Goal: Find specific page/section: Find specific page/section

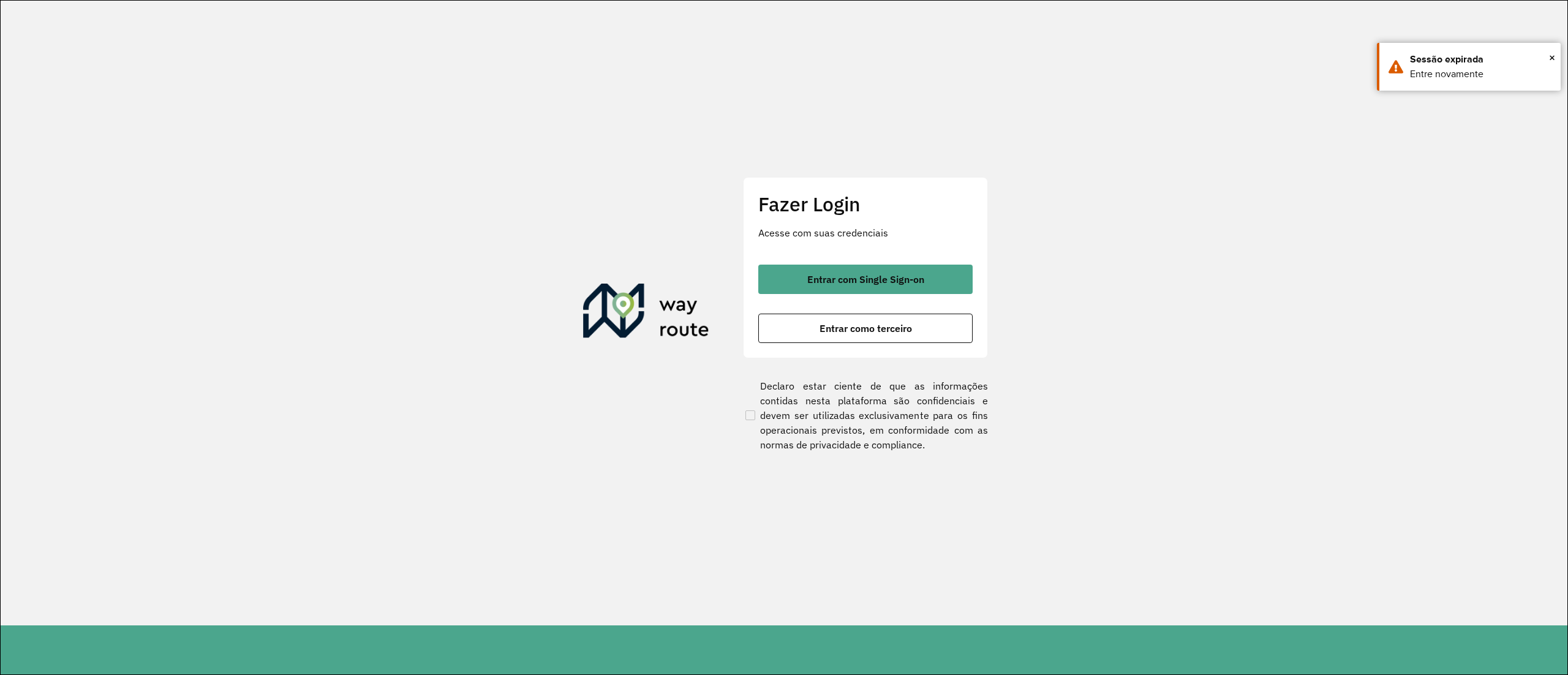
click at [813, 252] on div "Fazer Login Acesse com suas credenciais Entrar com Single Sign-on Entrar como t…" at bounding box center [865, 267] width 245 height 181
click at [834, 269] on button "Entrar com Single Sign-on" at bounding box center [865, 279] width 214 height 29
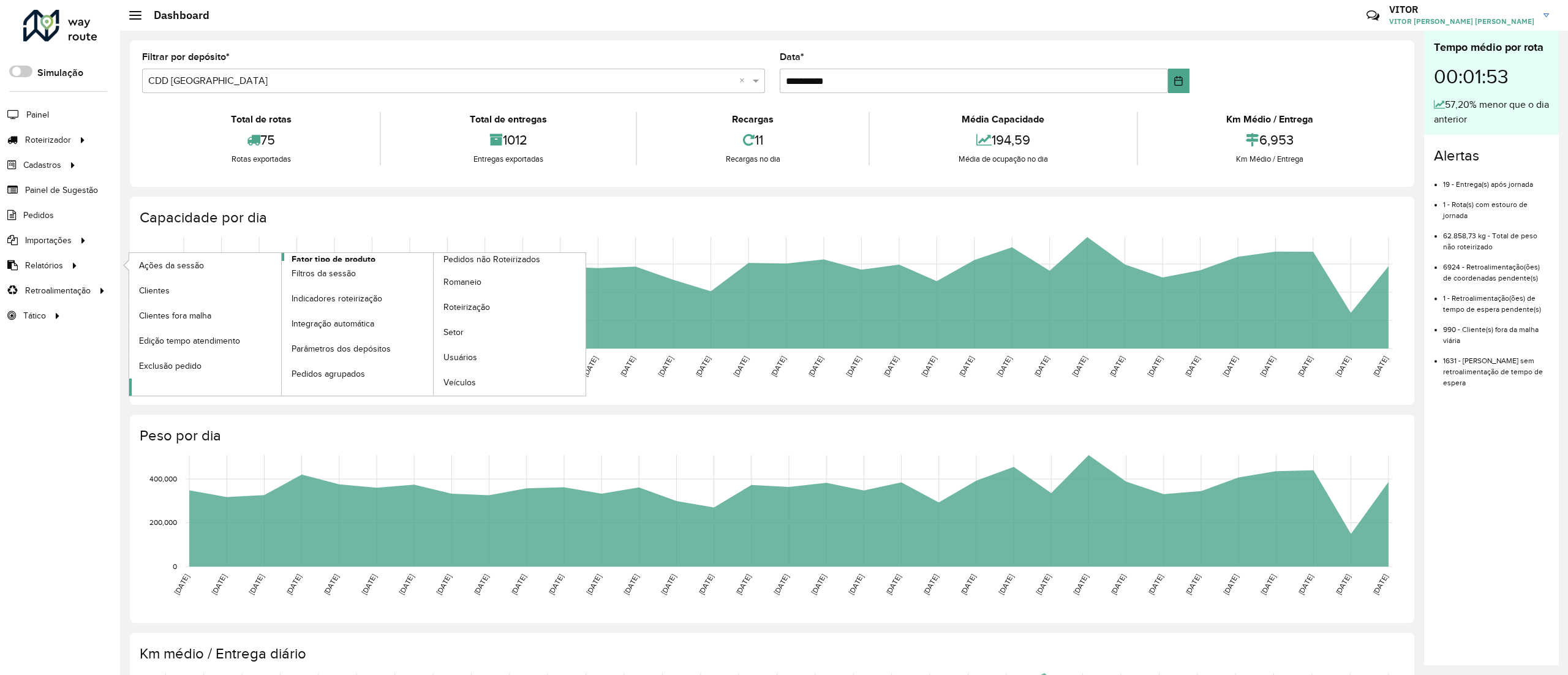
click at [356, 256] on span "Fator tipo de produto" at bounding box center [334, 259] width 84 height 13
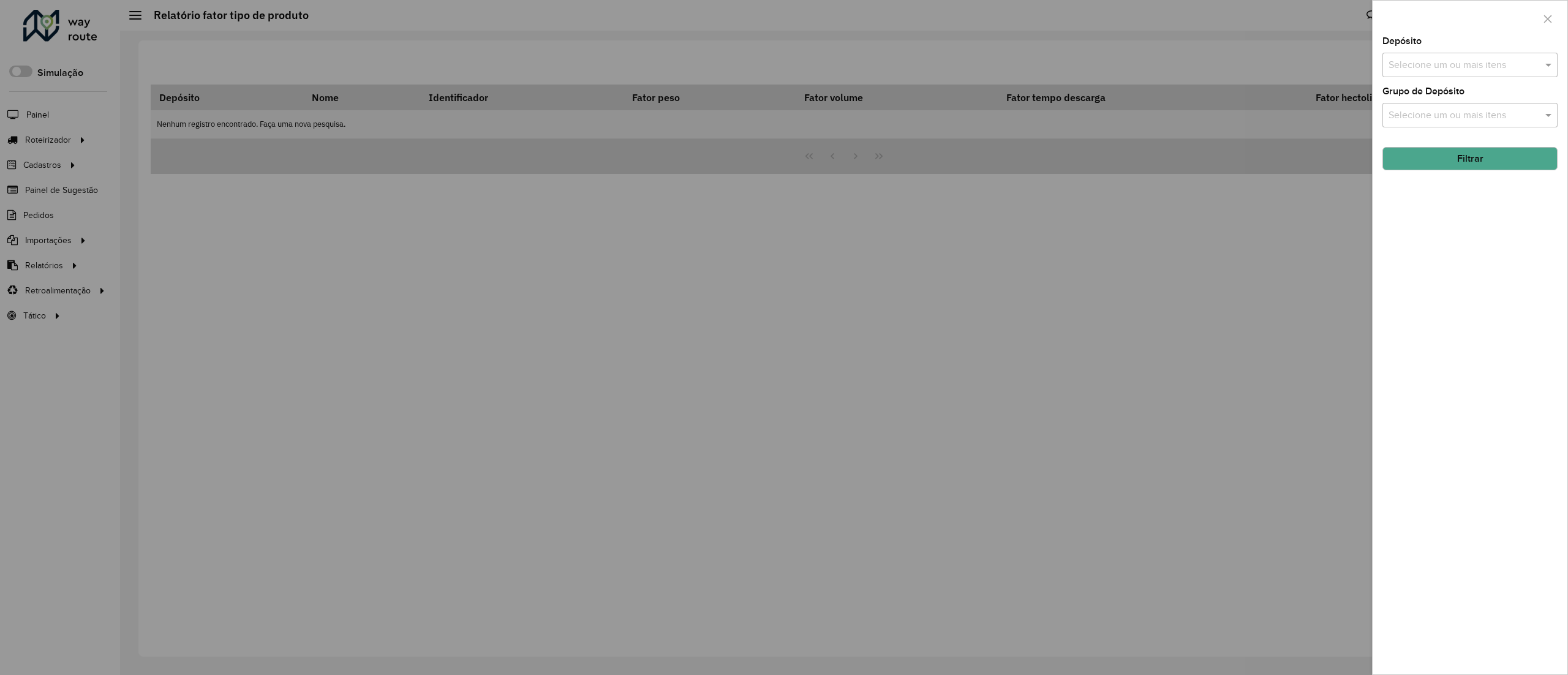
click at [1498, 38] on div "Depósito Selecione um ou mais itens" at bounding box center [1470, 57] width 175 height 41
click at [1501, 59] on input "text" at bounding box center [1464, 66] width 157 height 15
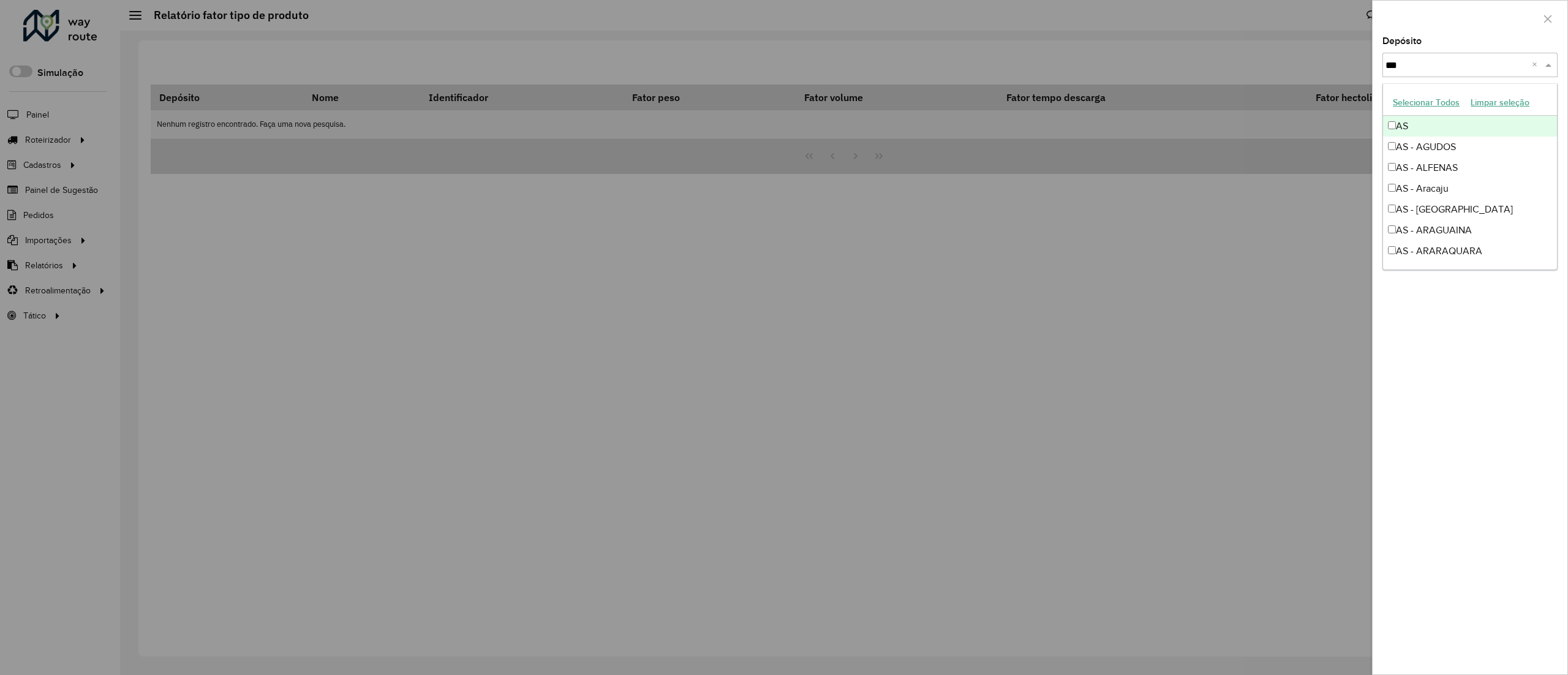
type input "****"
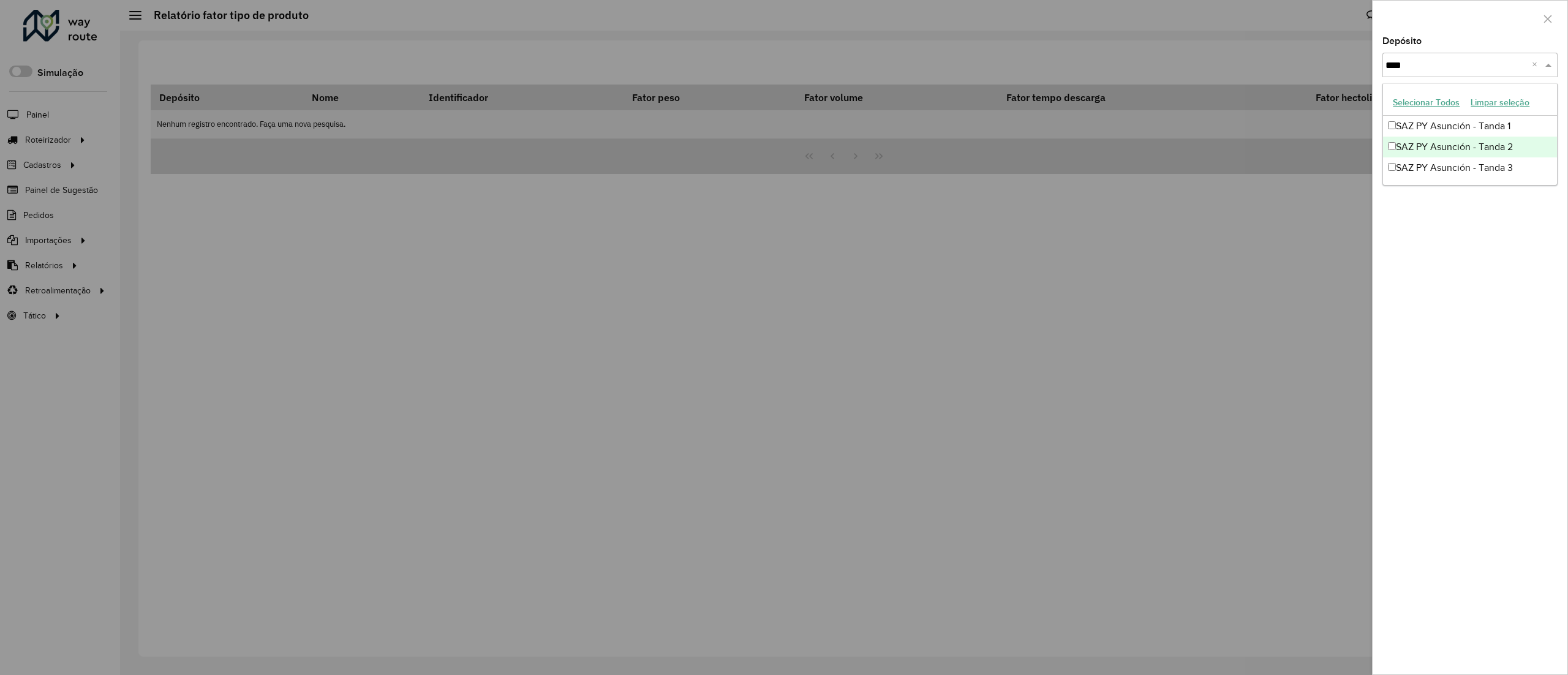
click at [1477, 147] on div "SAZ PY Asunción - Tanda 2" at bounding box center [1469, 147] width 173 height 21
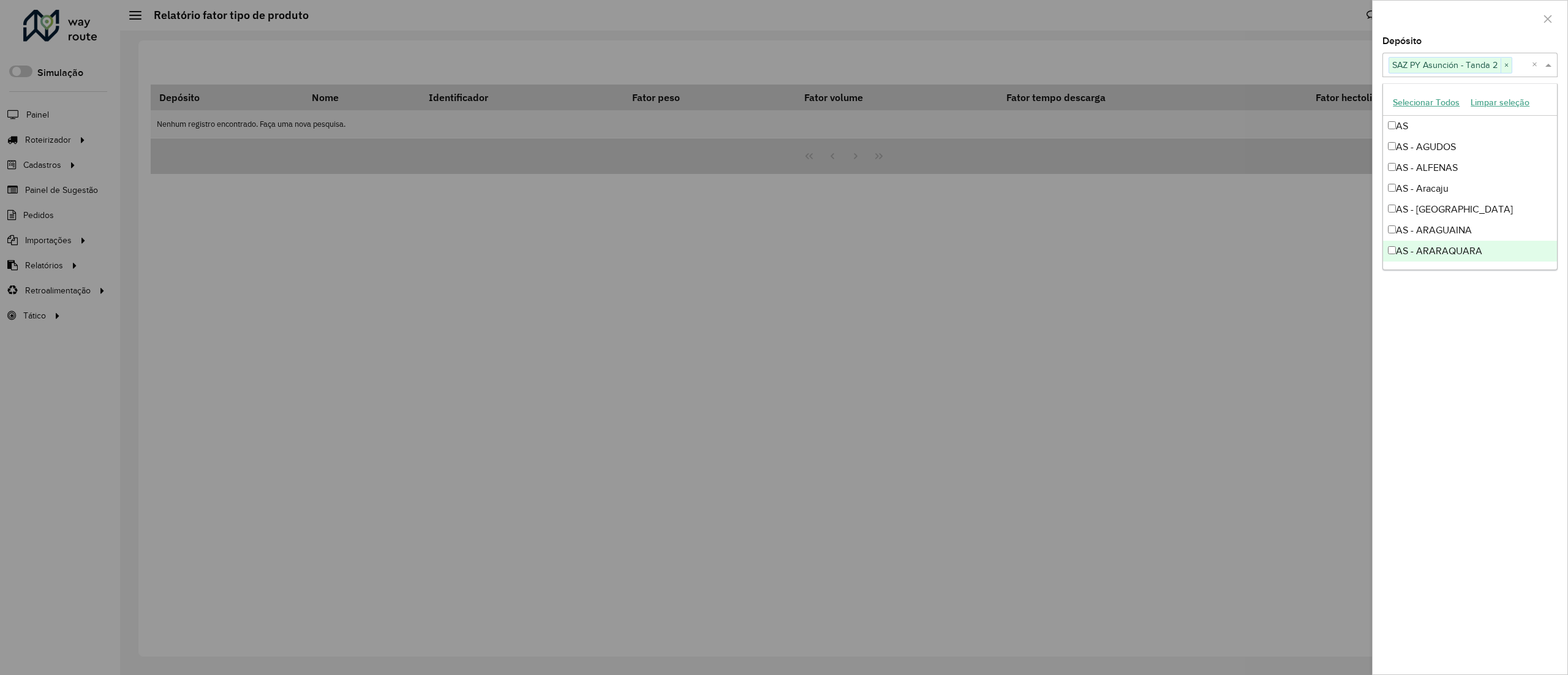
drag, startPoint x: 1492, startPoint y: 332, endPoint x: 1491, endPoint y: 303, distance: 29.0
click at [1492, 332] on div "Depósito Selecione um ou mais itens SAZ PY Asunción - Tanda 2 × × Grupo de Depó…" at bounding box center [1470, 355] width 195 height 637
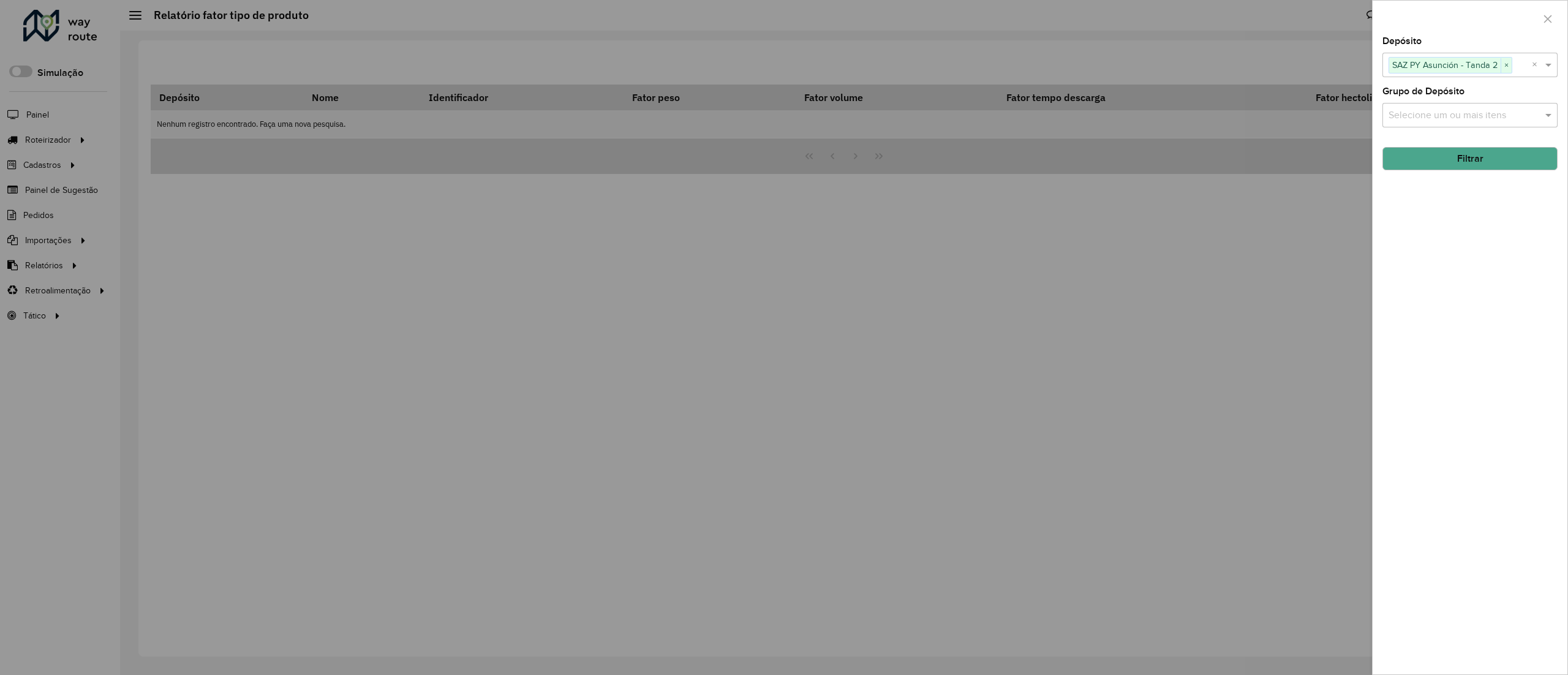
click at [1480, 158] on button "Filtrar" at bounding box center [1470, 159] width 175 height 24
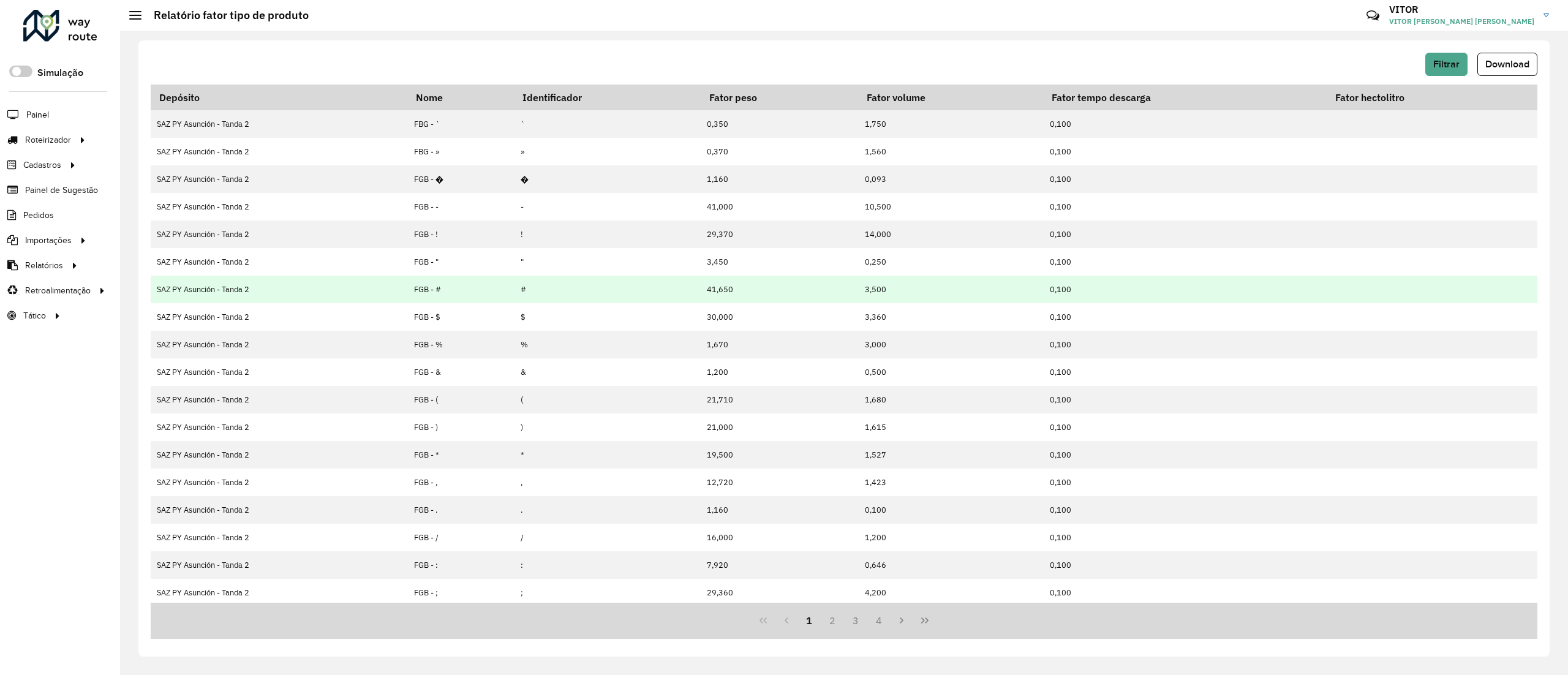
scroll to position [59, 0]
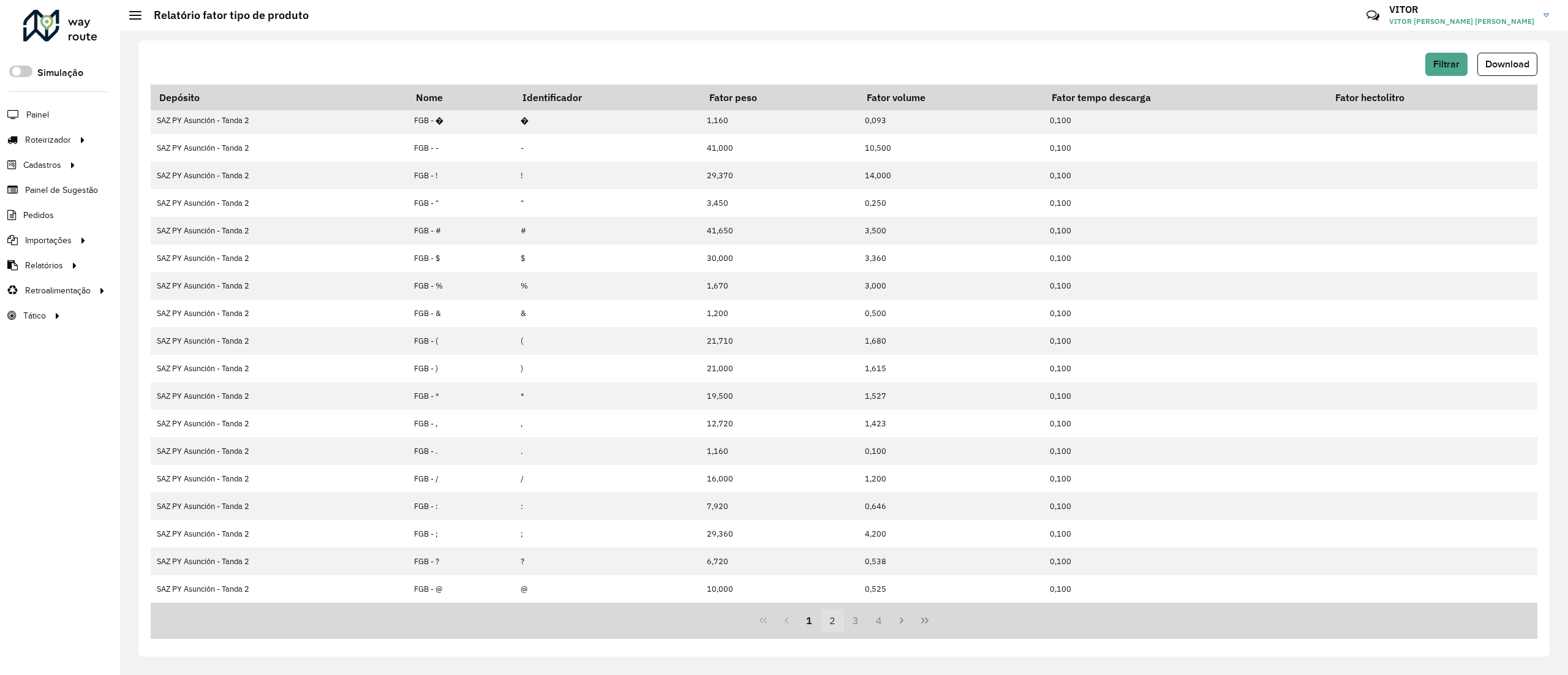
click at [836, 629] on button "2" at bounding box center [833, 620] width 24 height 24
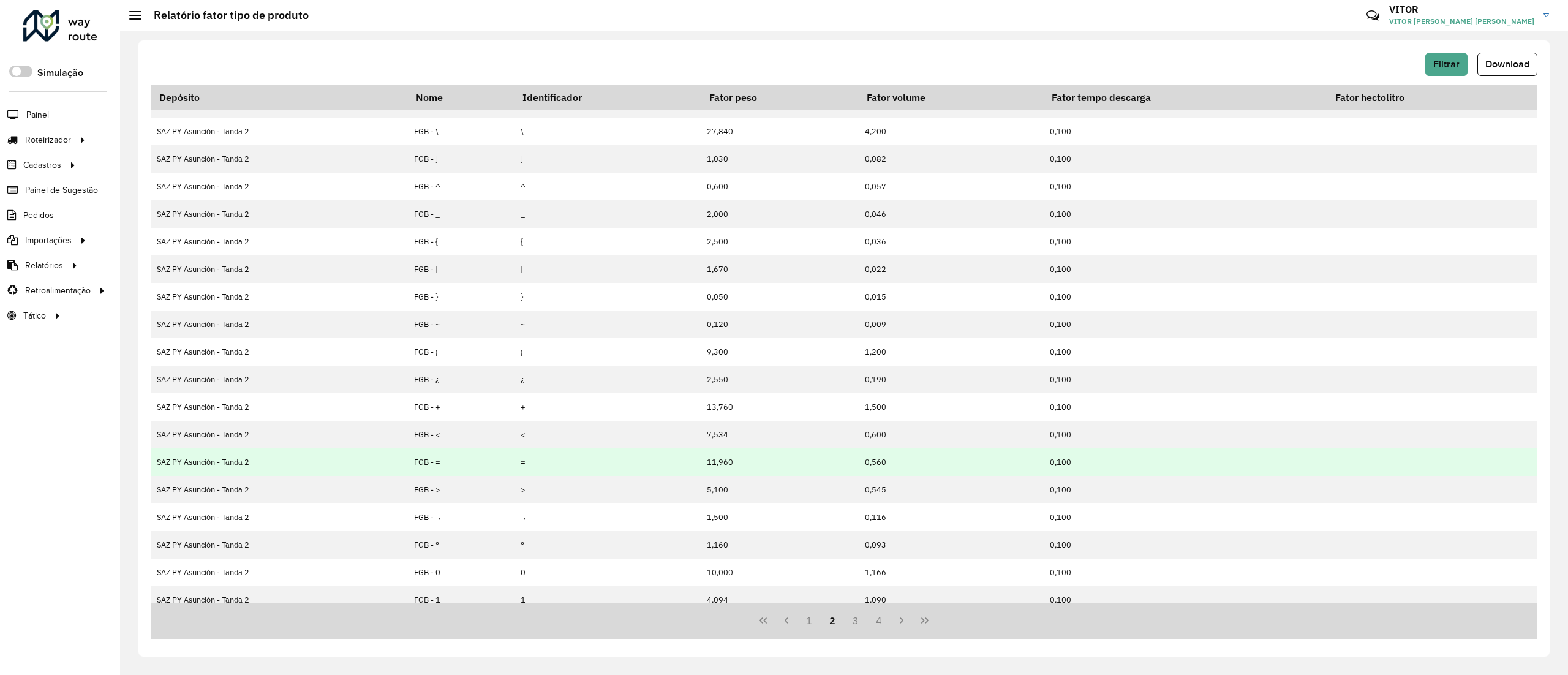
scroll to position [0, 0]
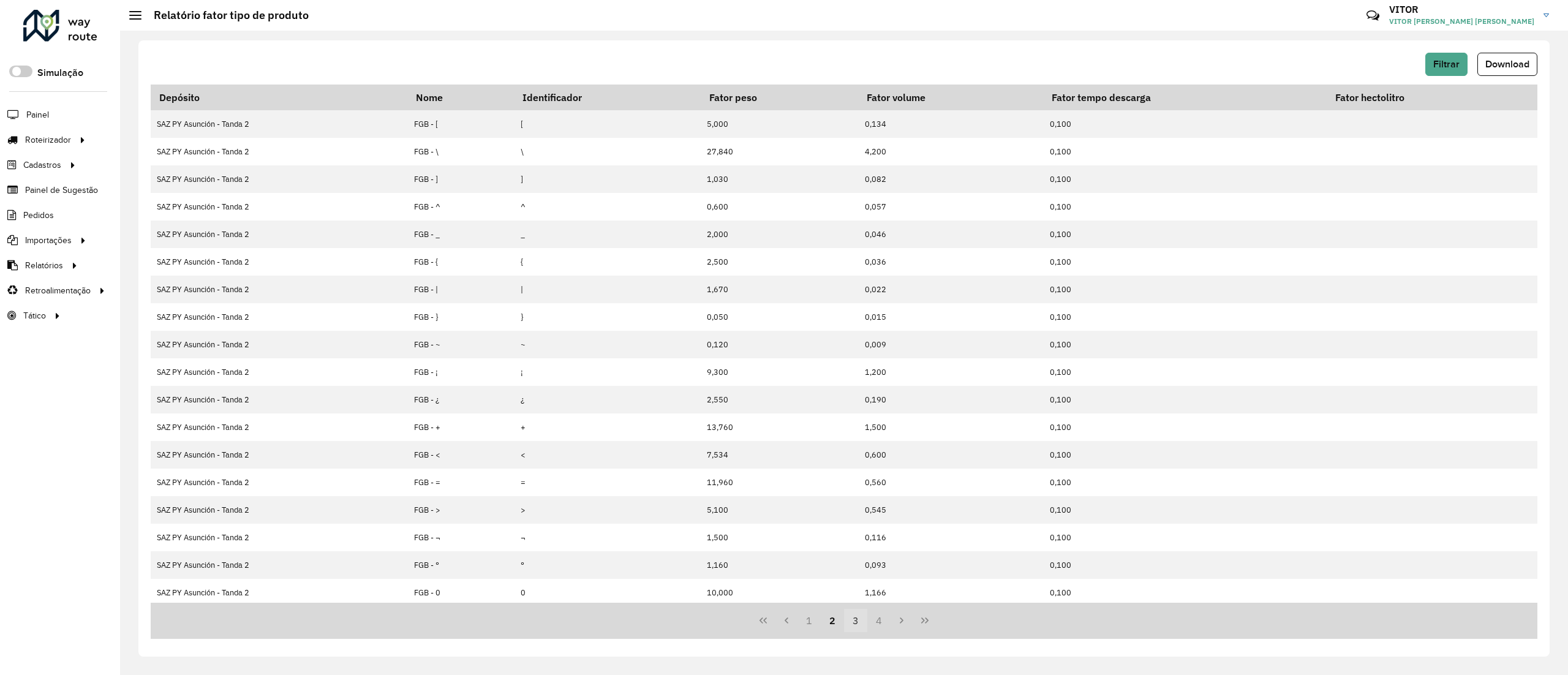
click at [851, 617] on button "3" at bounding box center [856, 620] width 24 height 24
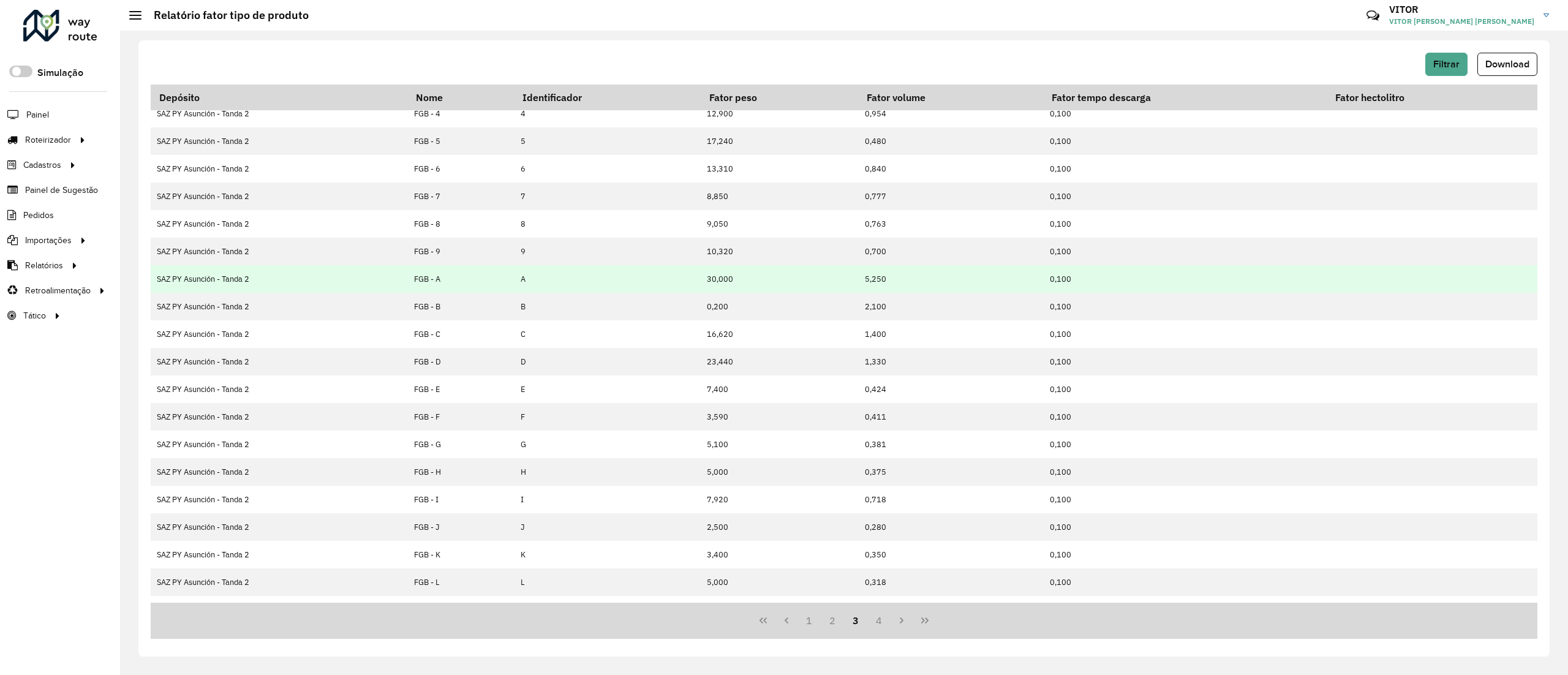
scroll to position [59, 0]
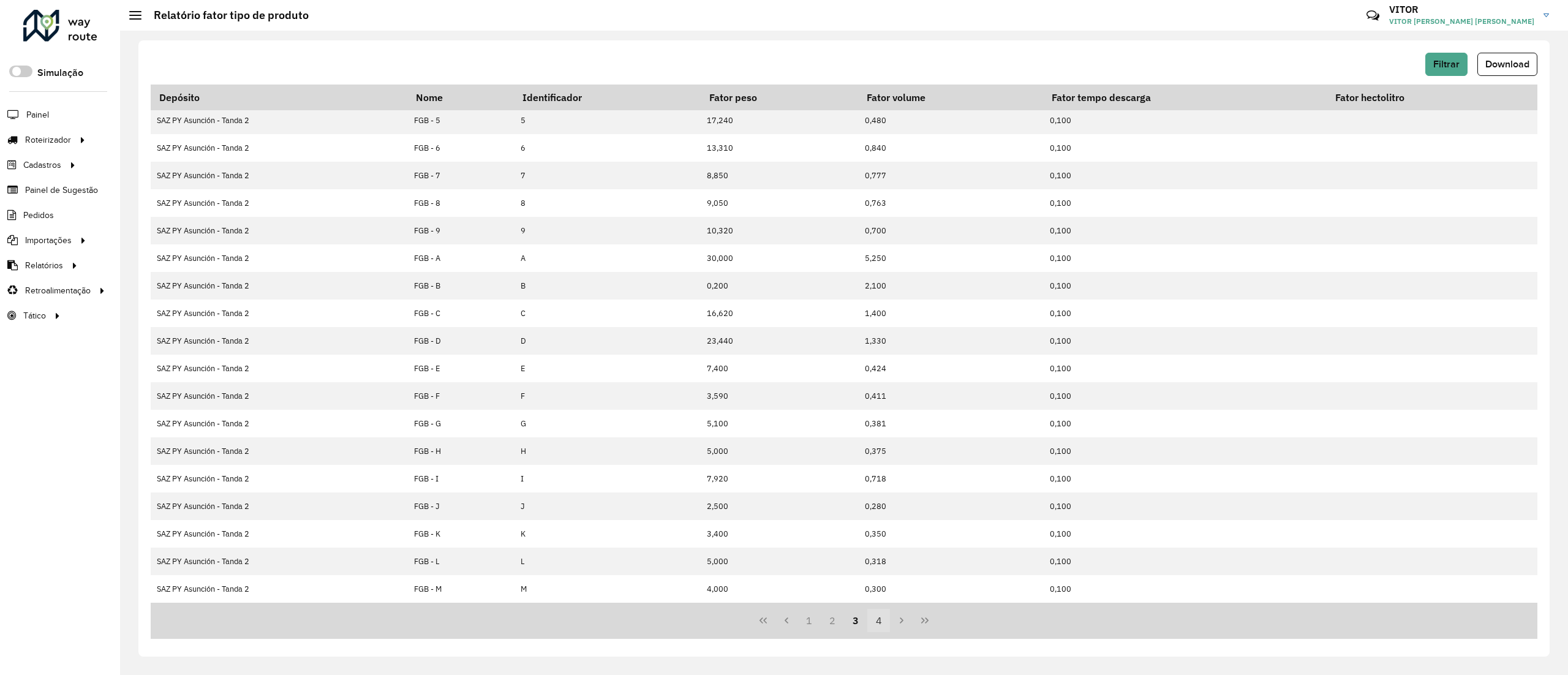
click at [875, 634] on div "1 2 3 4" at bounding box center [844, 620] width 1387 height 36
click at [882, 624] on button "4" at bounding box center [879, 620] width 24 height 24
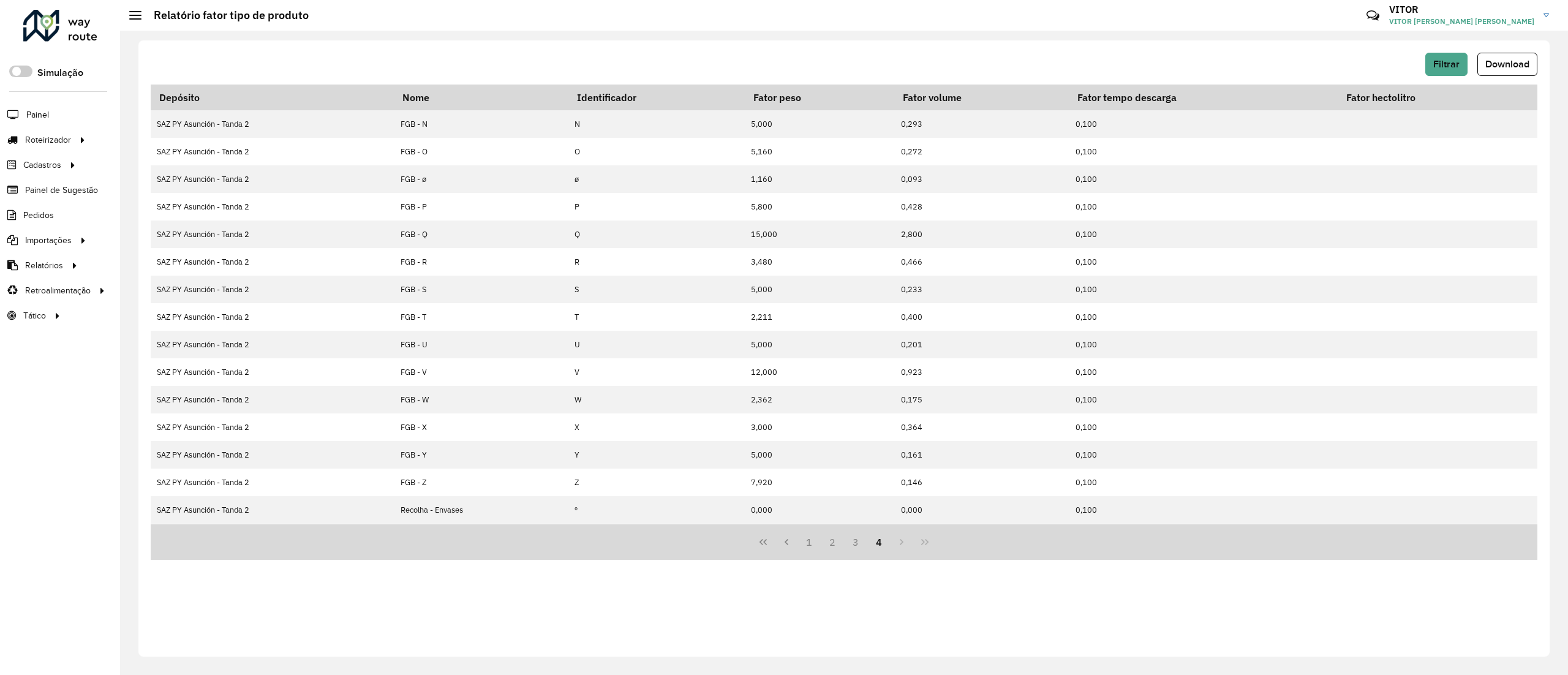
scroll to position [0, 0]
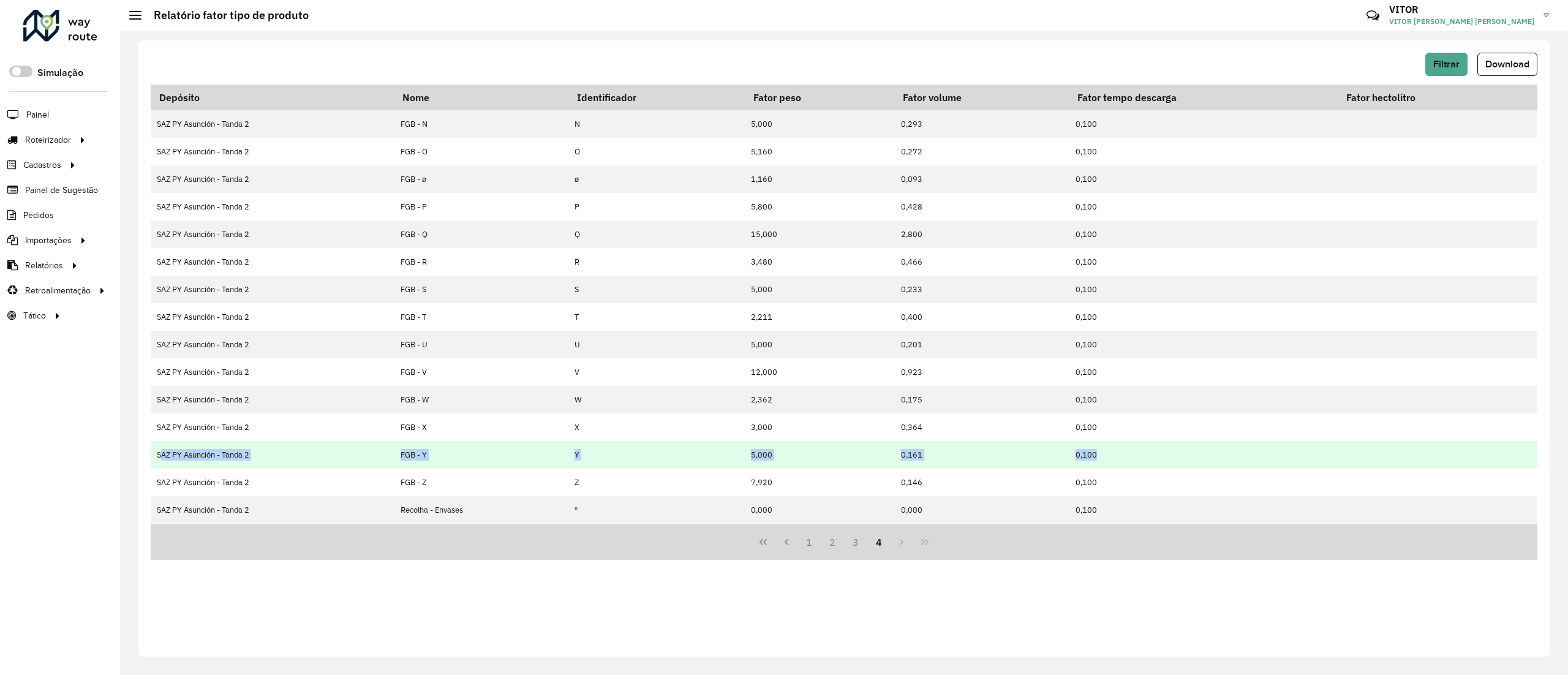
drag, startPoint x: 160, startPoint y: 452, endPoint x: 1124, endPoint y: 448, distance: 964.0
click at [1124, 448] on tr "SAZ PY Asunción - Tanda 2 FGB - Y Y 5,000 0,161 0,100" at bounding box center [844, 455] width 1387 height 27
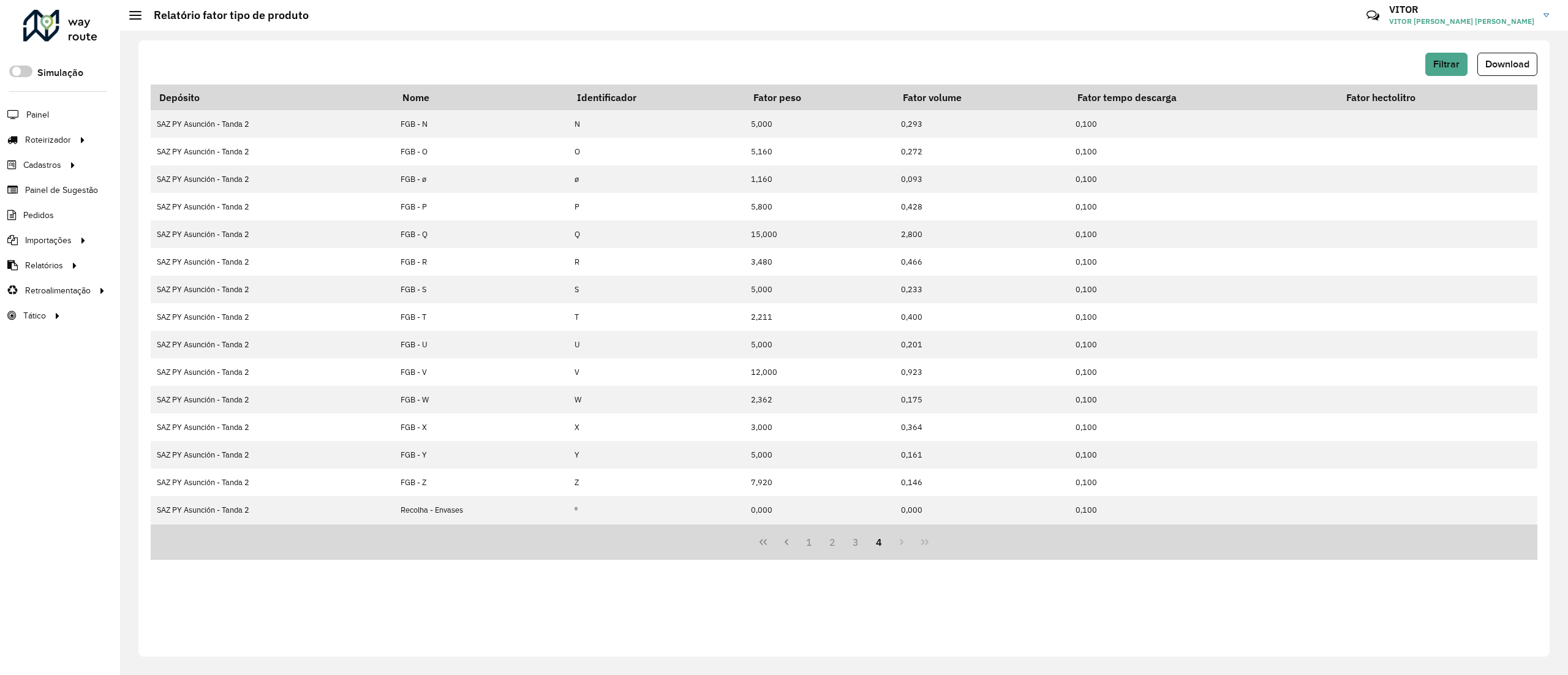
click at [659, 598] on div "Filtrar Download Depósito Nome Identificador Fator peso Fator volume Fator temp…" at bounding box center [844, 349] width 1412 height 616
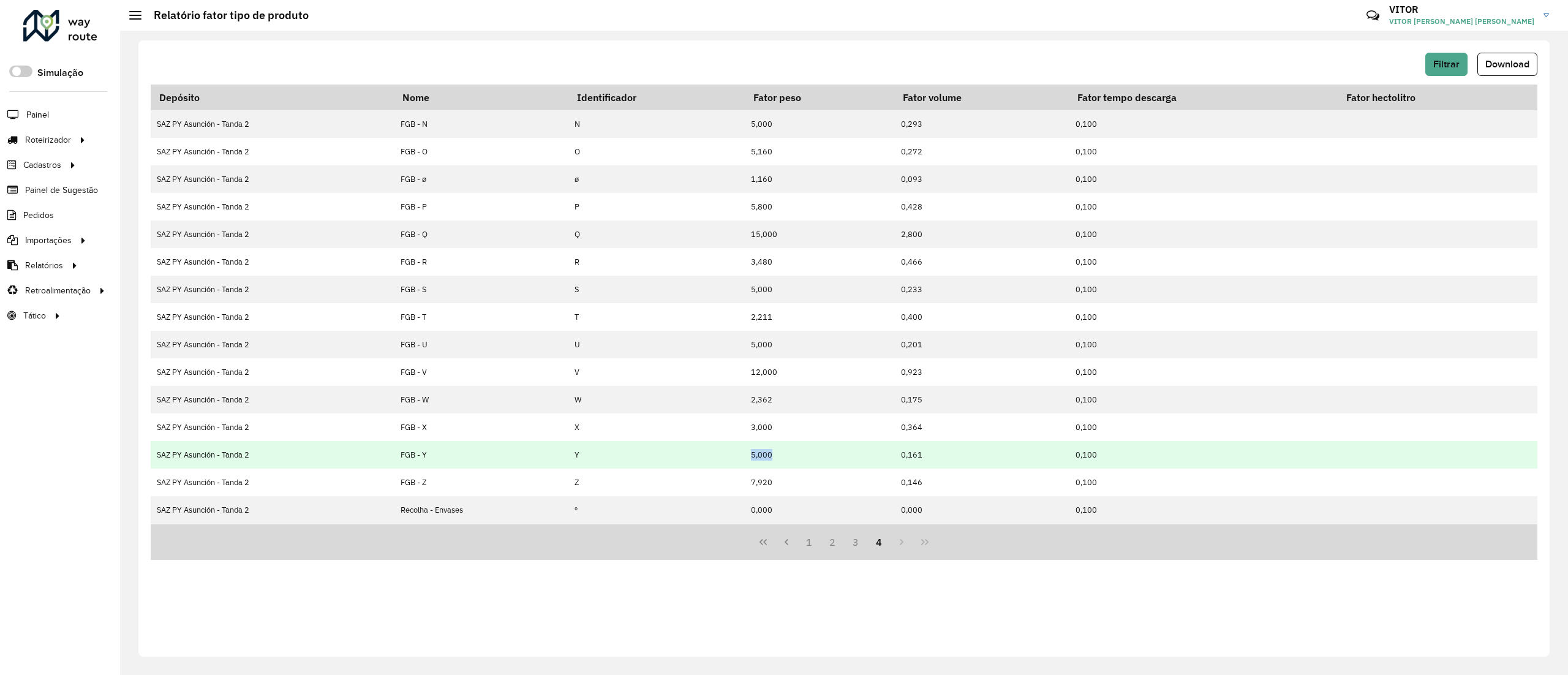
drag, startPoint x: 758, startPoint y: 450, endPoint x: 852, endPoint y: 461, distance: 94.6
click at [852, 461] on td "5,000" at bounding box center [819, 455] width 150 height 27
click at [925, 458] on td "0,161" at bounding box center [982, 455] width 175 height 27
drag, startPoint x: 302, startPoint y: 450, endPoint x: 1150, endPoint y: 445, distance: 848.0
click at [1150, 445] on tr "SAZ PY Asunción - Tanda 2 FGB - Y Y 5,000 0,161 0,100" at bounding box center [844, 455] width 1387 height 27
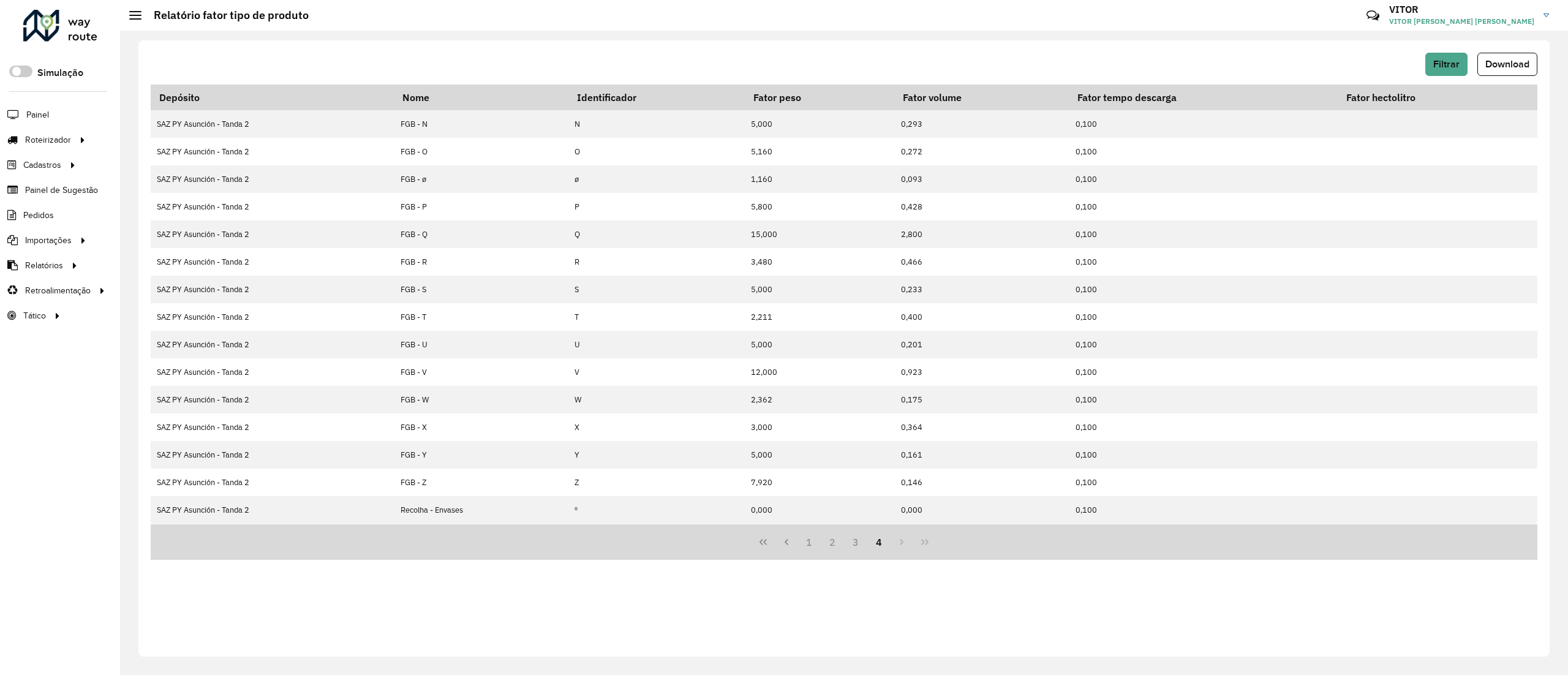
click at [74, 478] on div "Roteirizador AmbevTech Simulação Painel Roteirizador Entregas Cadastros Checkpo…" at bounding box center [60, 338] width 120 height 675
click at [1447, 70] on button "Filtrar" at bounding box center [1446, 64] width 42 height 24
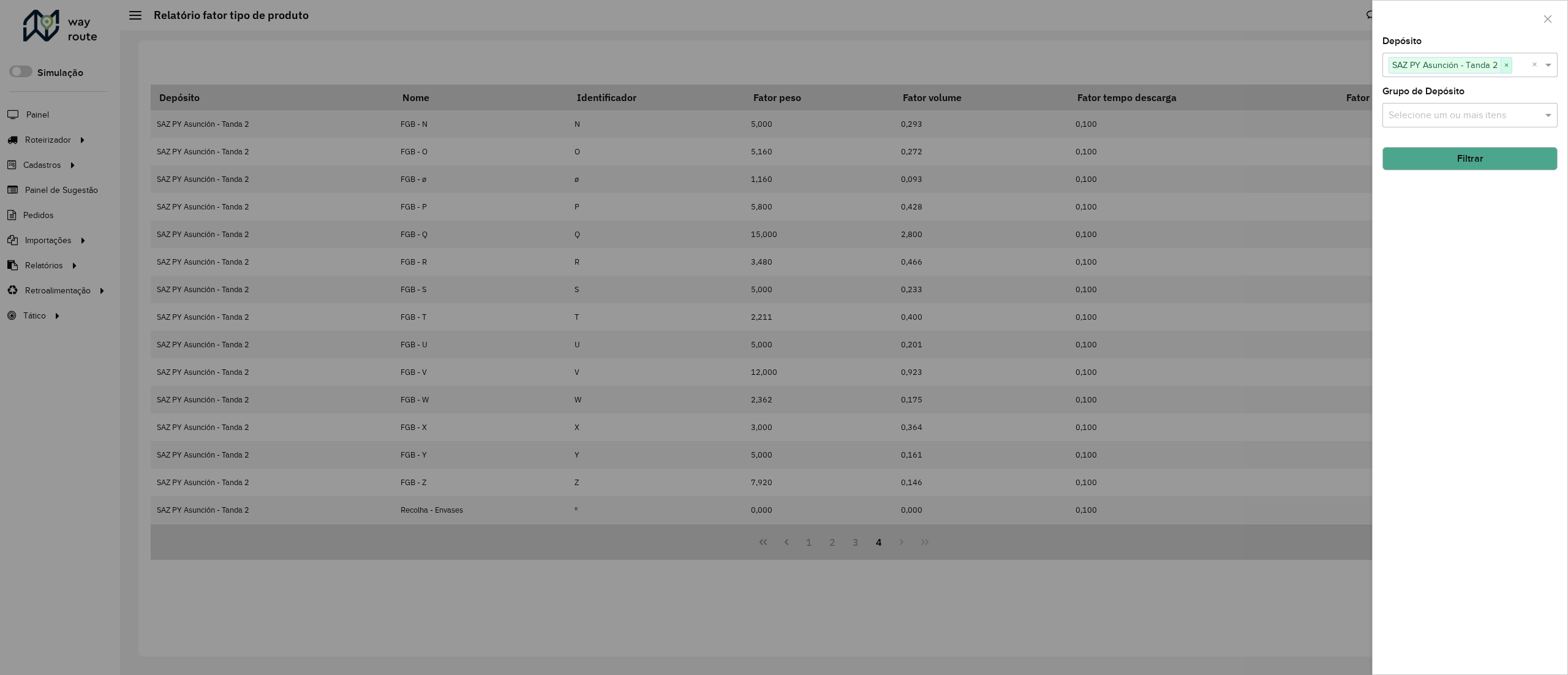
click at [1508, 63] on span "×" at bounding box center [1506, 66] width 11 height 15
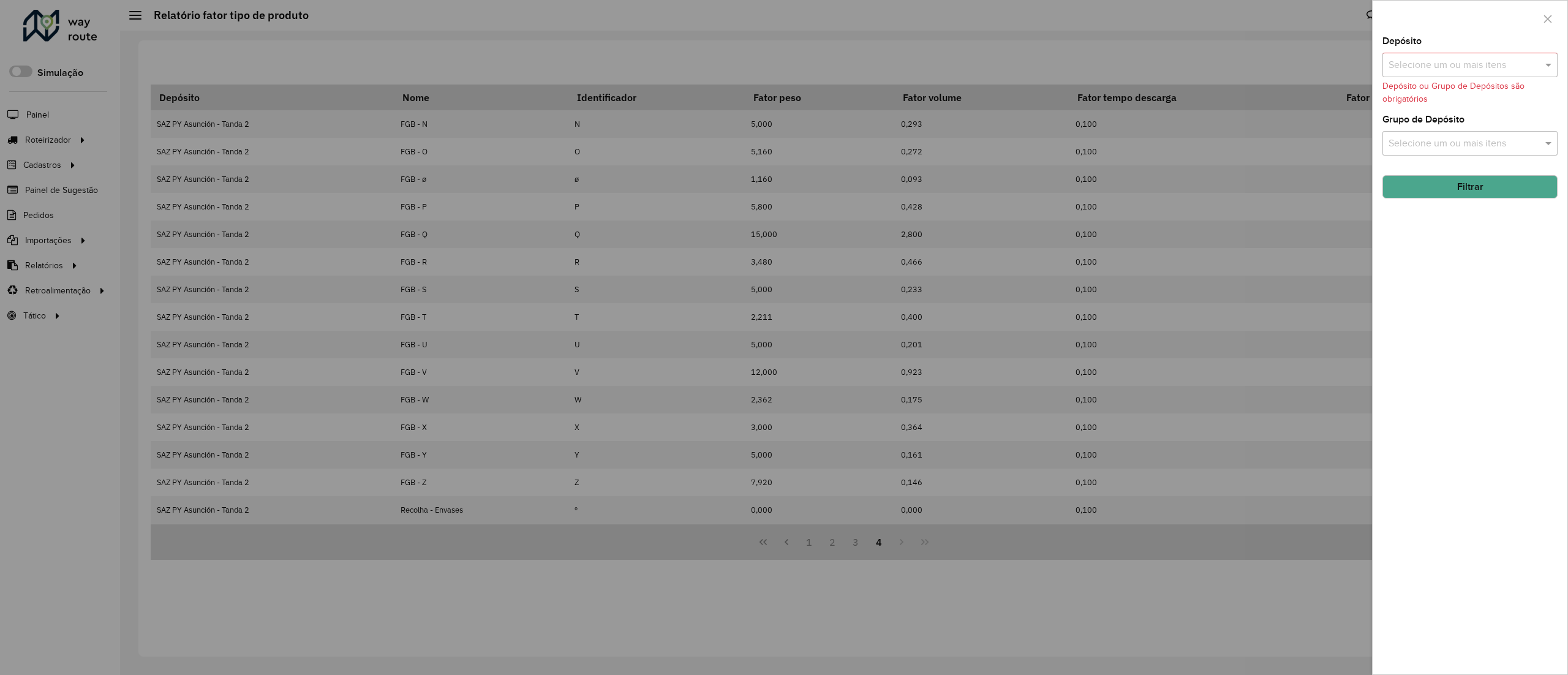
click at [1477, 63] on input "text" at bounding box center [1464, 66] width 157 height 15
type input "*****"
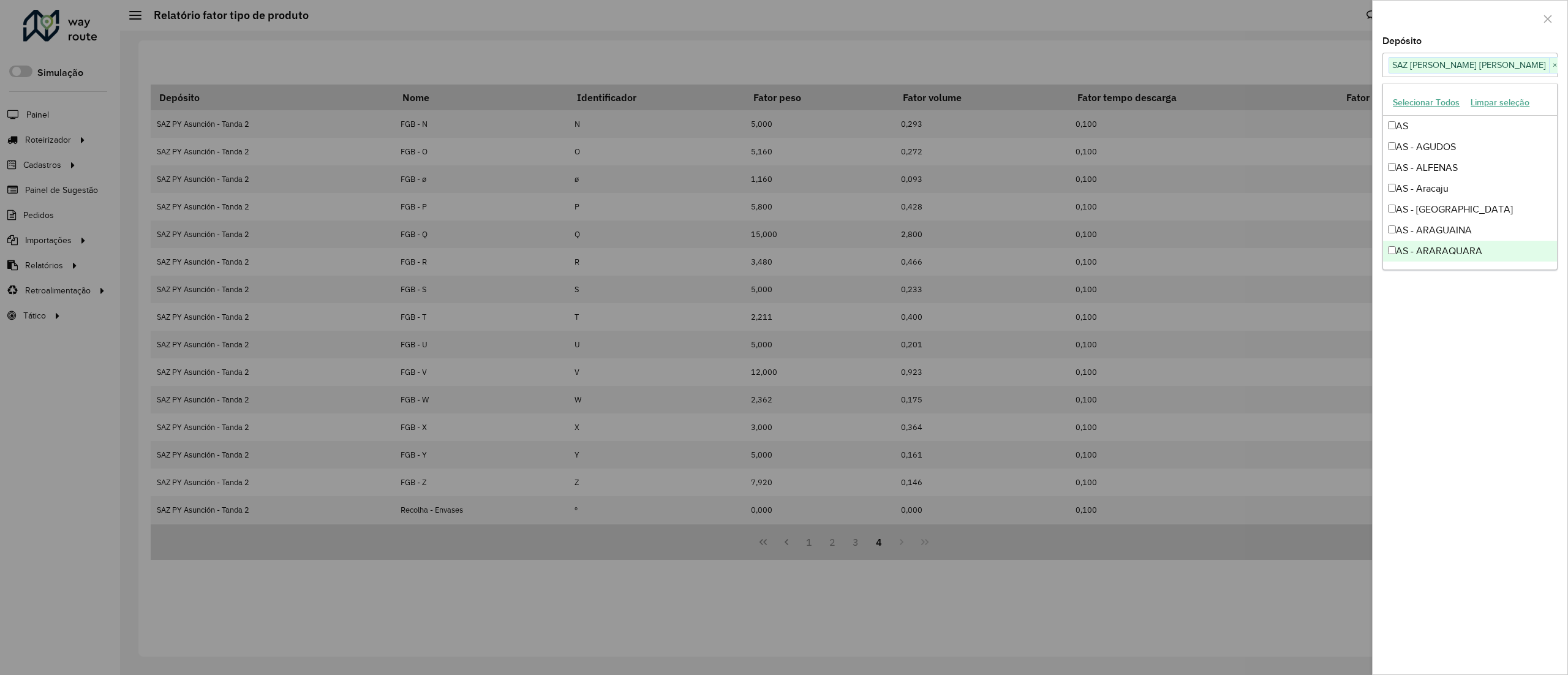
click at [1525, 352] on div "Depósito Selecione um ou mais itens SAZ PY Coronel Oviedo × × Grupo de Depósito…" at bounding box center [1470, 355] width 195 height 637
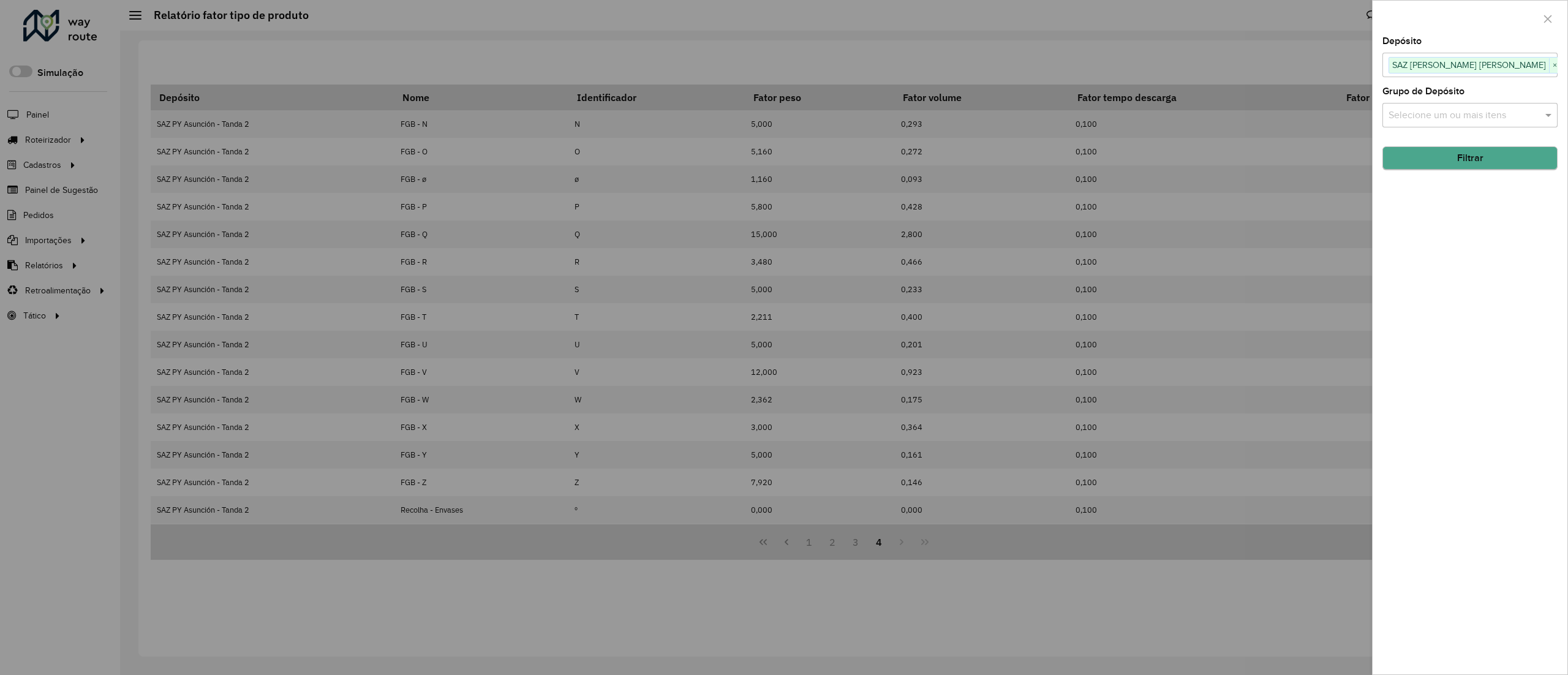
drag, startPoint x: 1485, startPoint y: 172, endPoint x: 1476, endPoint y: 159, distance: 15.8
click at [1485, 172] on div "Depósito Selecione um ou mais itens SAZ PY Coronel Oviedo × × Grupo de Depósito…" at bounding box center [1470, 355] width 195 height 637
click at [1476, 159] on button "Filtrar" at bounding box center [1470, 159] width 175 height 24
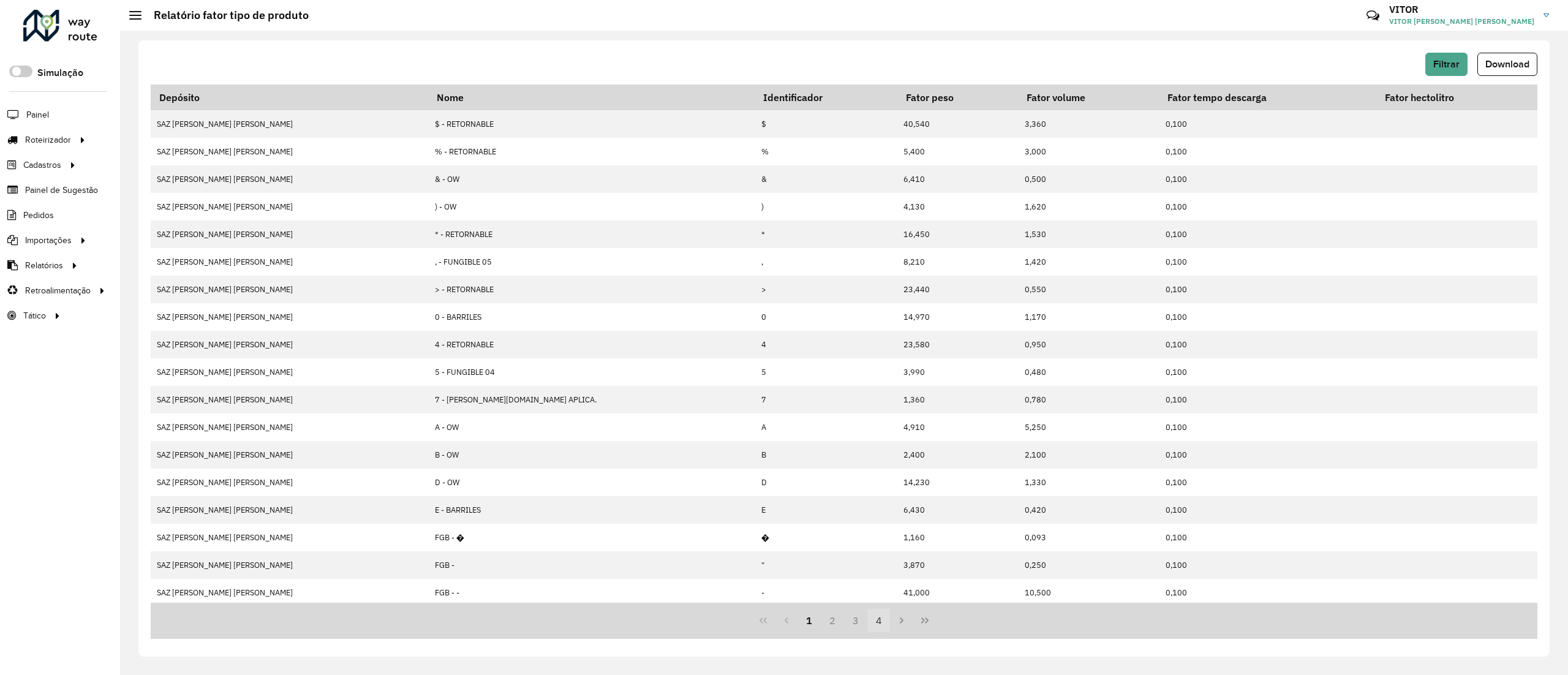
click at [870, 622] on button "4" at bounding box center [879, 620] width 24 height 24
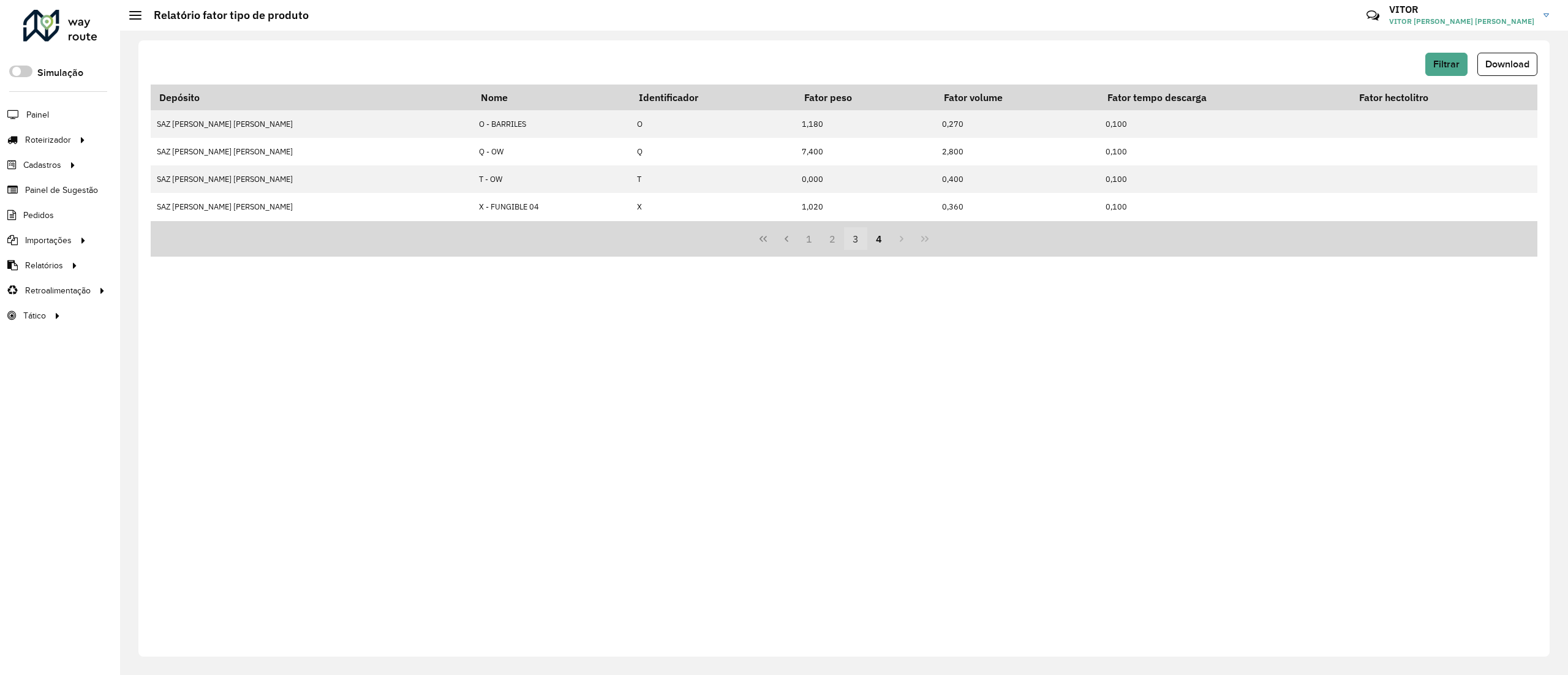
click at [854, 242] on button "3" at bounding box center [856, 239] width 24 height 24
